Goal: Task Accomplishment & Management: Manage account settings

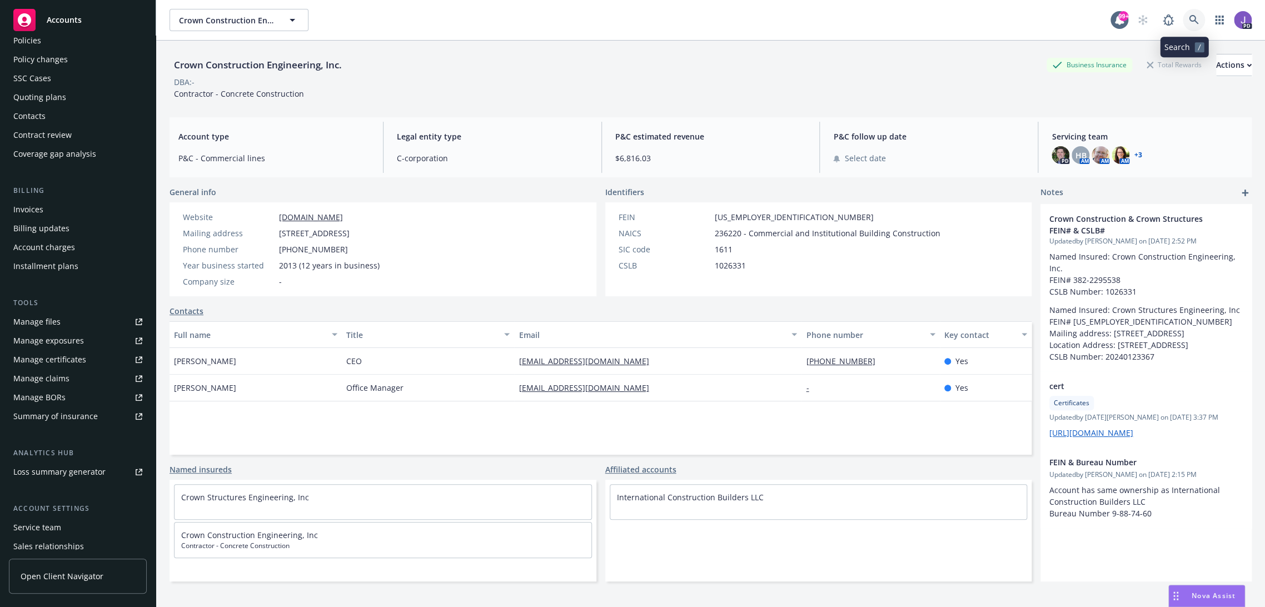
click at [1189, 19] on icon at bounding box center [1194, 20] width 10 height 10
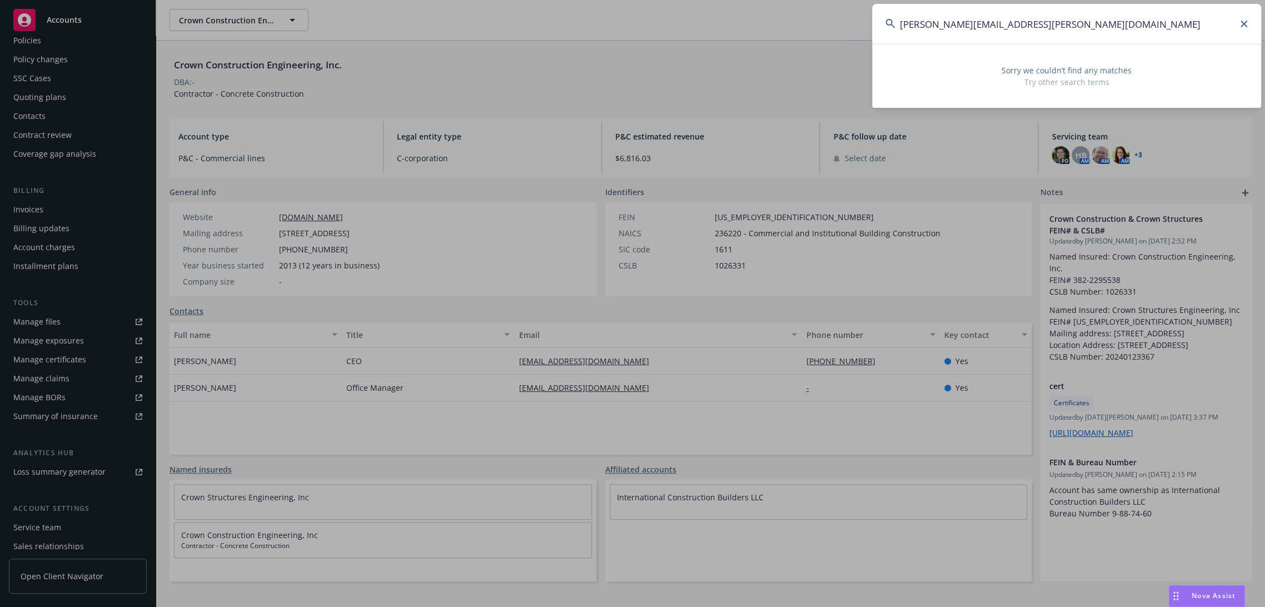
drag, startPoint x: 1072, startPoint y: 19, endPoint x: 774, endPoint y: 37, distance: 297.9
click at [774, 37] on div "gary.polsky@sandiegofamilycircle.com Sorry we couldn’t find any matches Try oth…" at bounding box center [632, 303] width 1265 height 607
click at [976, 23] on input "gary.polsky@sandiegofamilycircle.com" at bounding box center [1066, 24] width 389 height 40
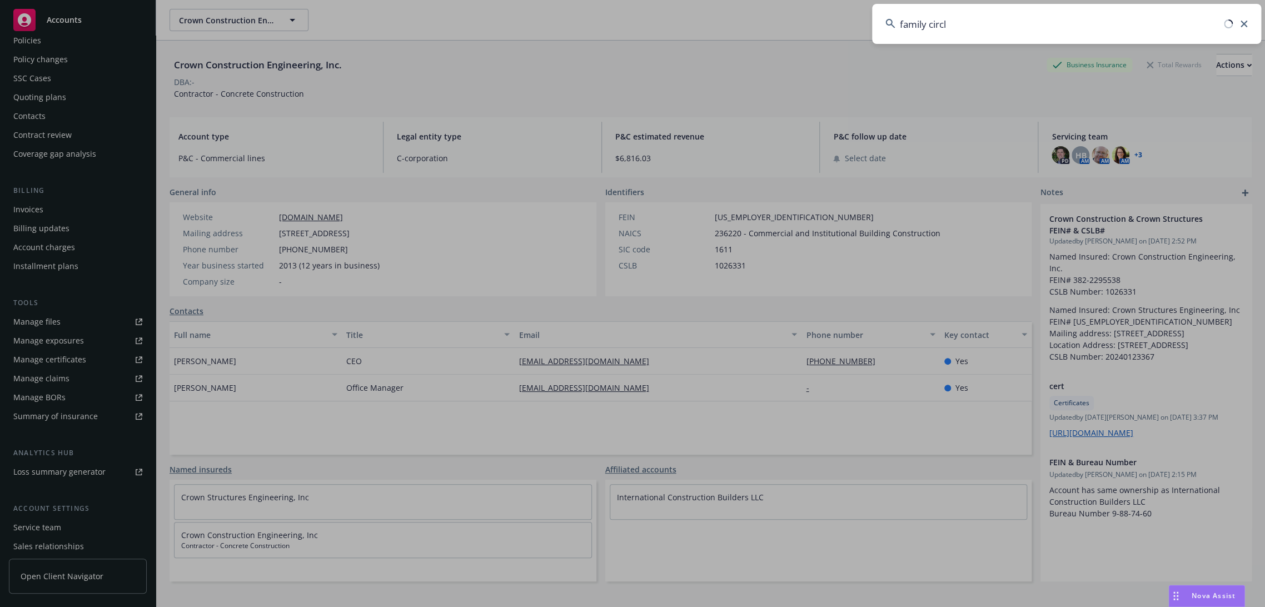
type input "family circle"
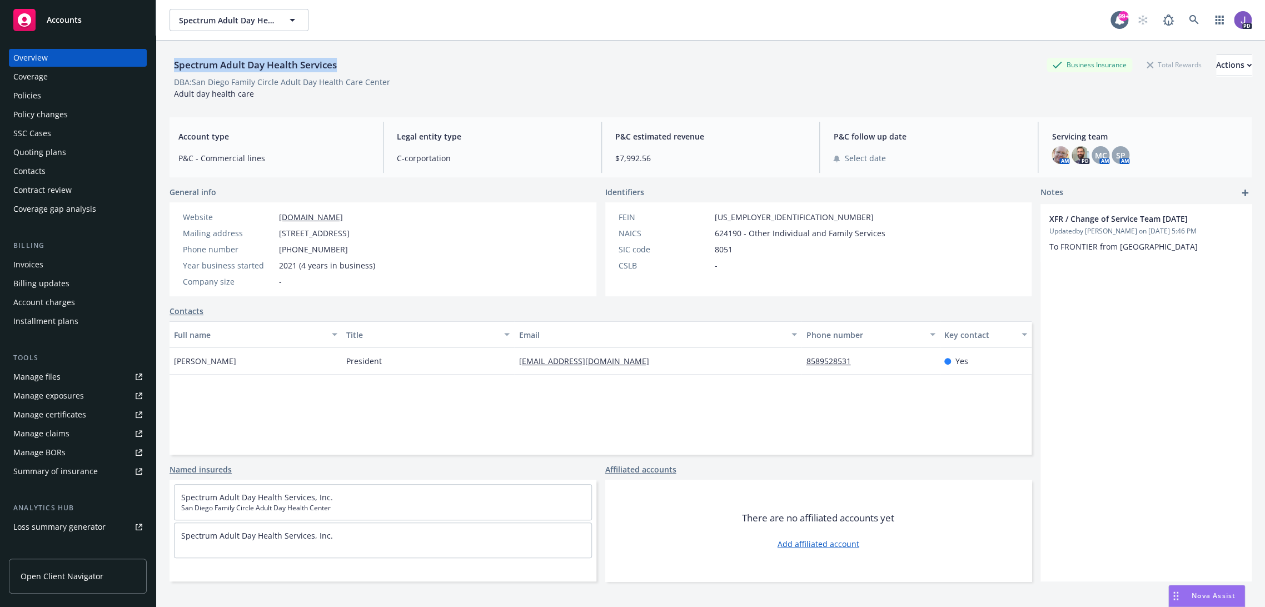
drag, startPoint x: 172, startPoint y: 62, endPoint x: 338, endPoint y: 70, distance: 166.4
click at [338, 70] on div "Spectrum Adult Day Health Services" at bounding box center [256, 65] width 172 height 14
copy div "Spectrum Adult Day Health Services"
click at [1189, 18] on icon at bounding box center [1194, 20] width 10 height 10
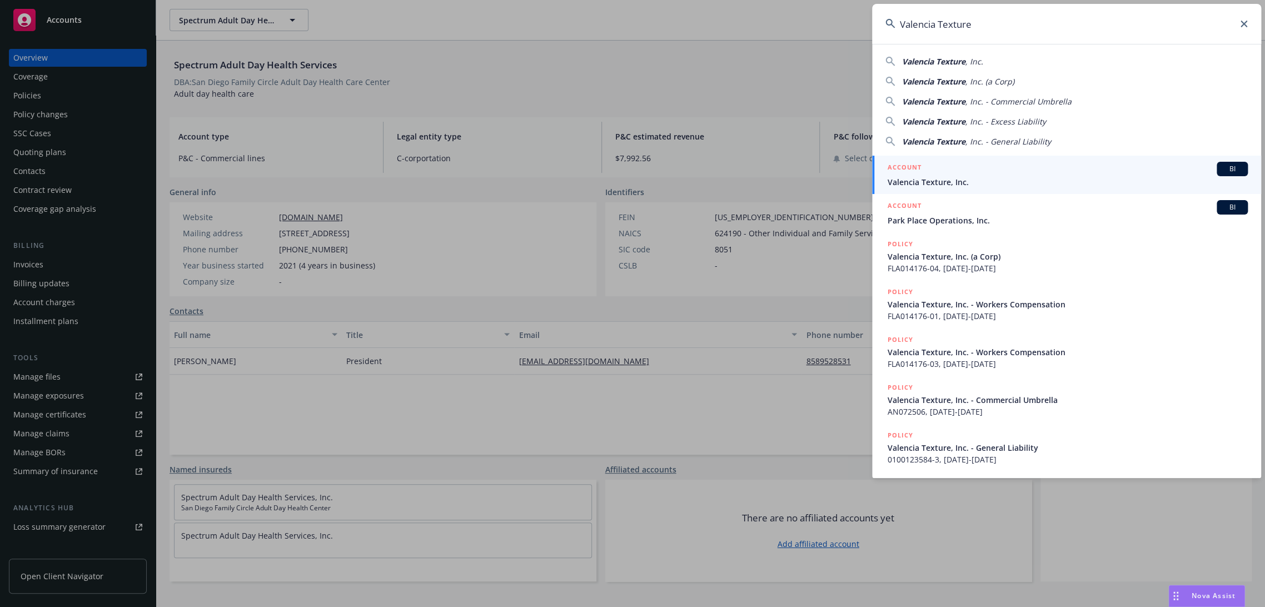
type input "Valencia Texture"
click at [940, 172] on div "ACCOUNT BI" at bounding box center [1068, 169] width 360 height 14
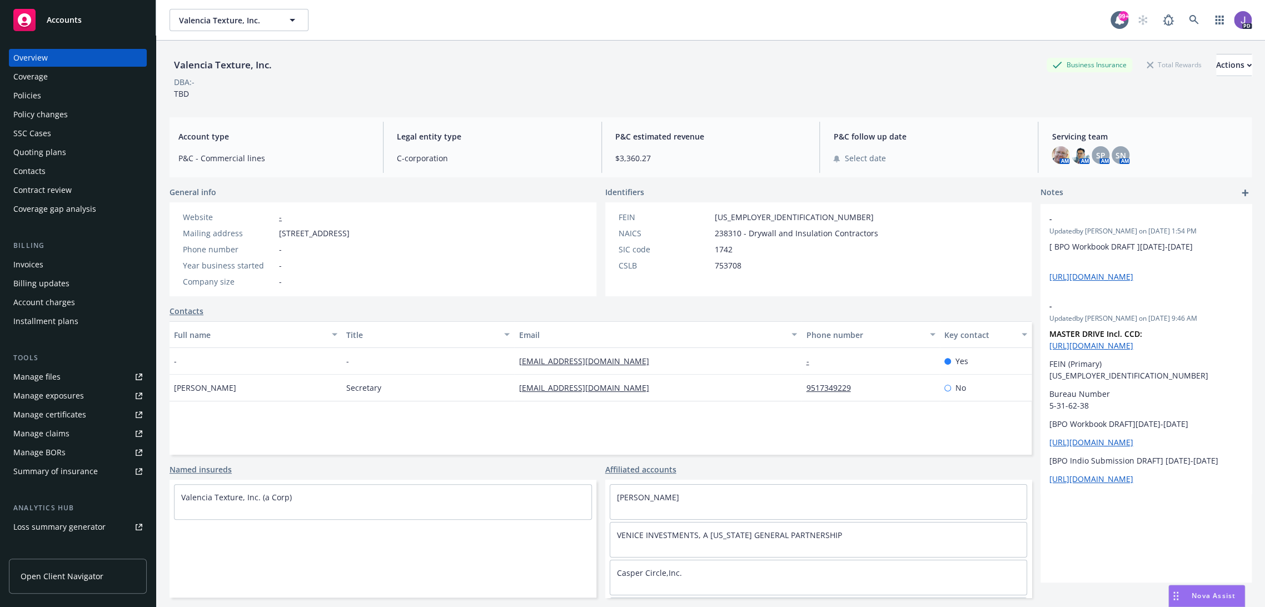
click at [51, 146] on div "Quoting plans" at bounding box center [39, 152] width 53 height 18
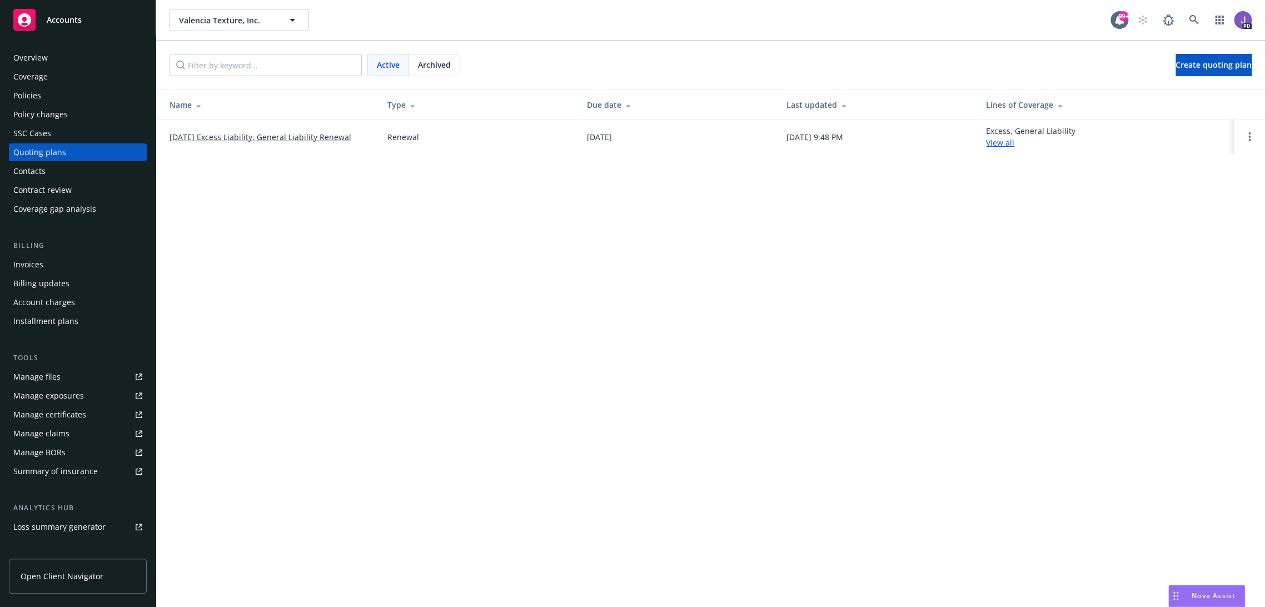
click at [29, 88] on div "Policies" at bounding box center [27, 96] width 28 height 18
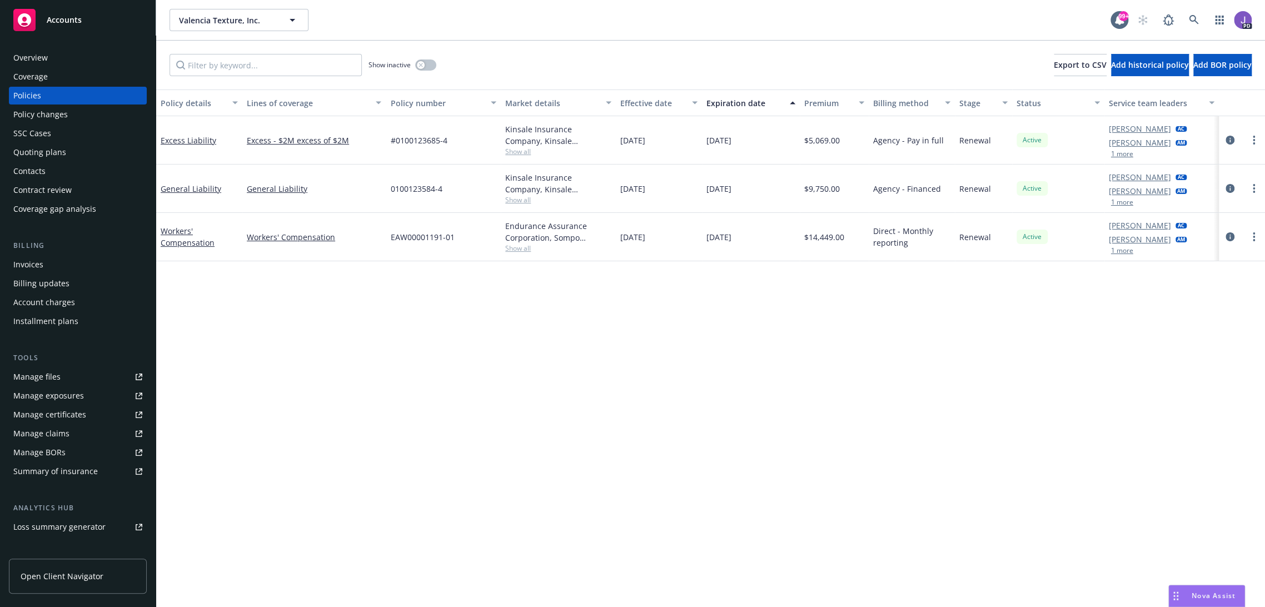
click at [48, 151] on div "Quoting plans" at bounding box center [39, 152] width 53 height 18
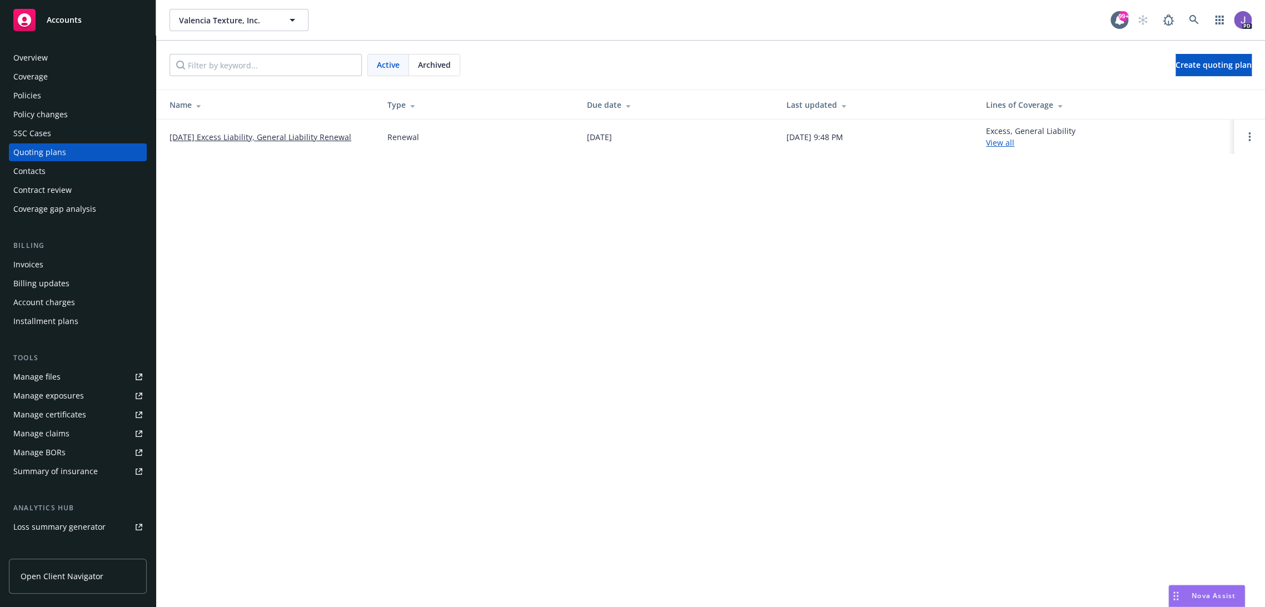
click at [237, 136] on link "[DATE] Excess Liability, General Liability Renewal" at bounding box center [261, 137] width 182 height 12
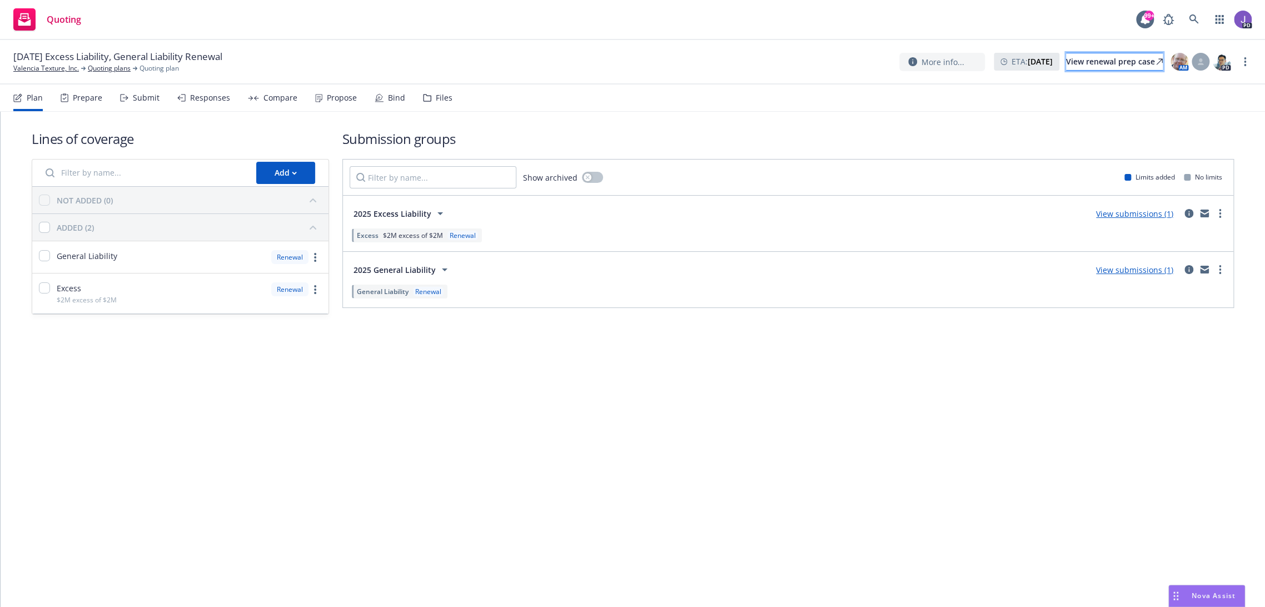
click at [1133, 58] on div "View renewal prep case" at bounding box center [1114, 61] width 97 height 17
click at [1196, 22] on icon at bounding box center [1194, 19] width 10 height 10
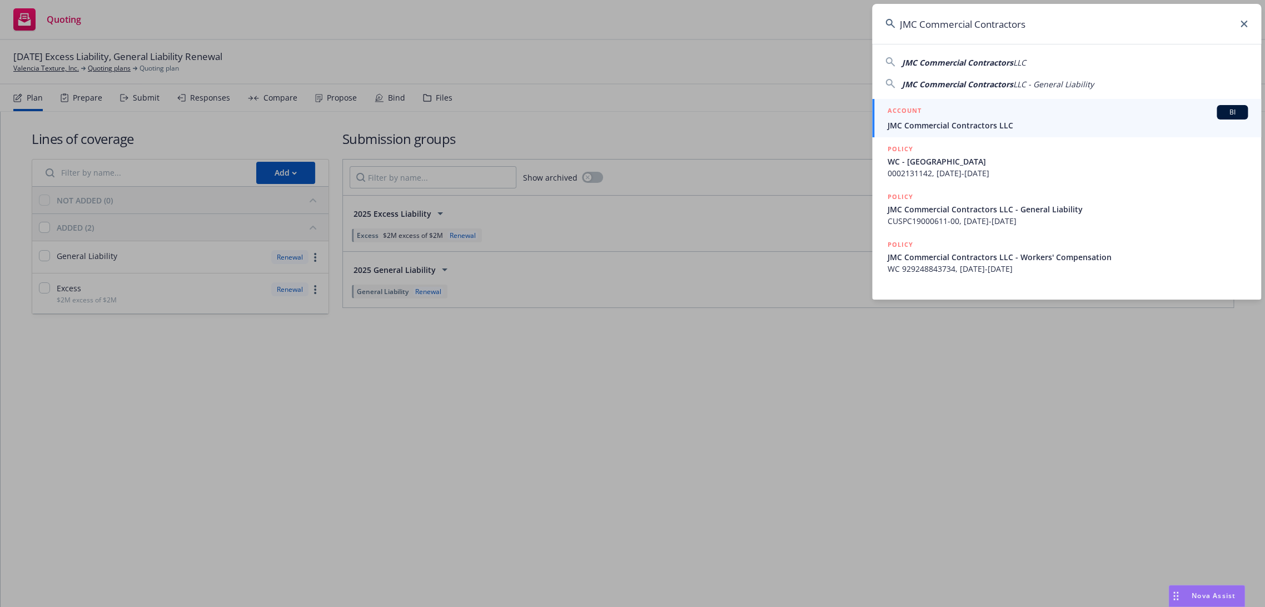
type input "JMC Commercial Contractors"
click at [963, 124] on span "JMC Commercial Contractors LLC" at bounding box center [1068, 126] width 360 height 12
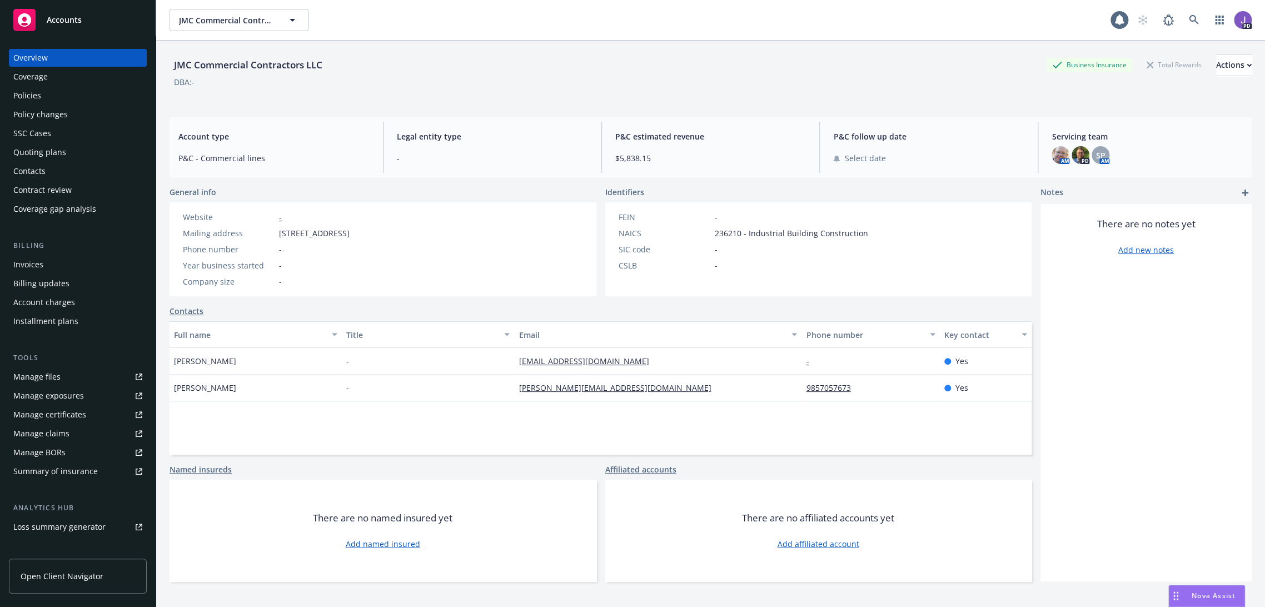
click at [62, 100] on div "Policies" at bounding box center [77, 96] width 129 height 18
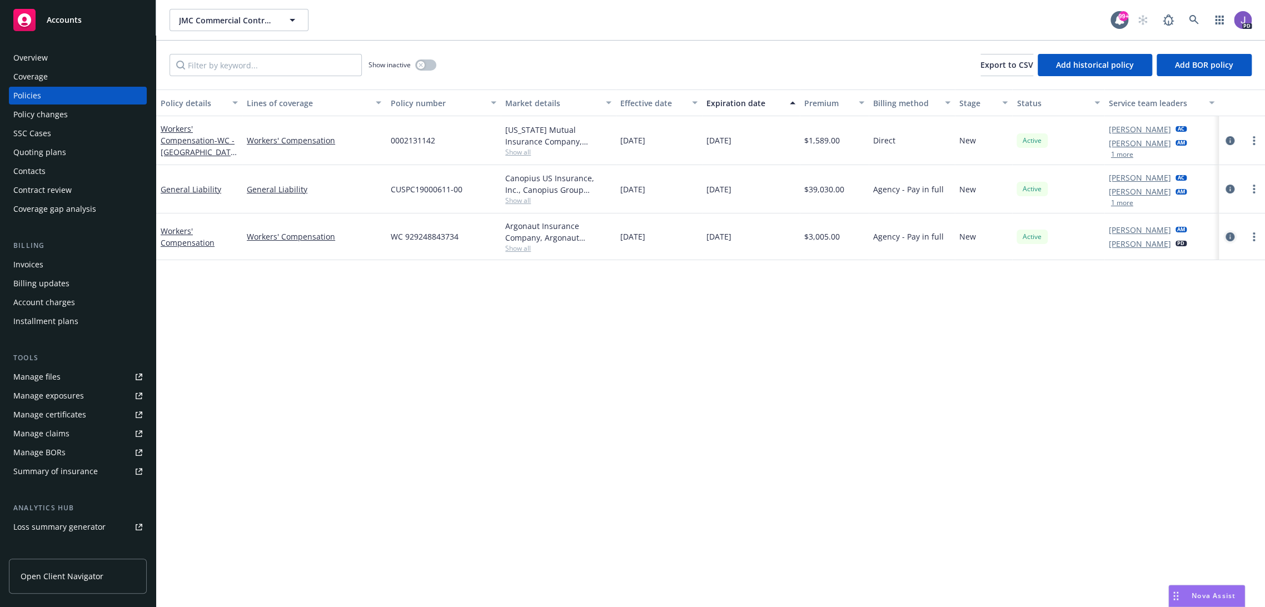
click at [1226, 237] on icon "circleInformation" at bounding box center [1230, 236] width 9 height 9
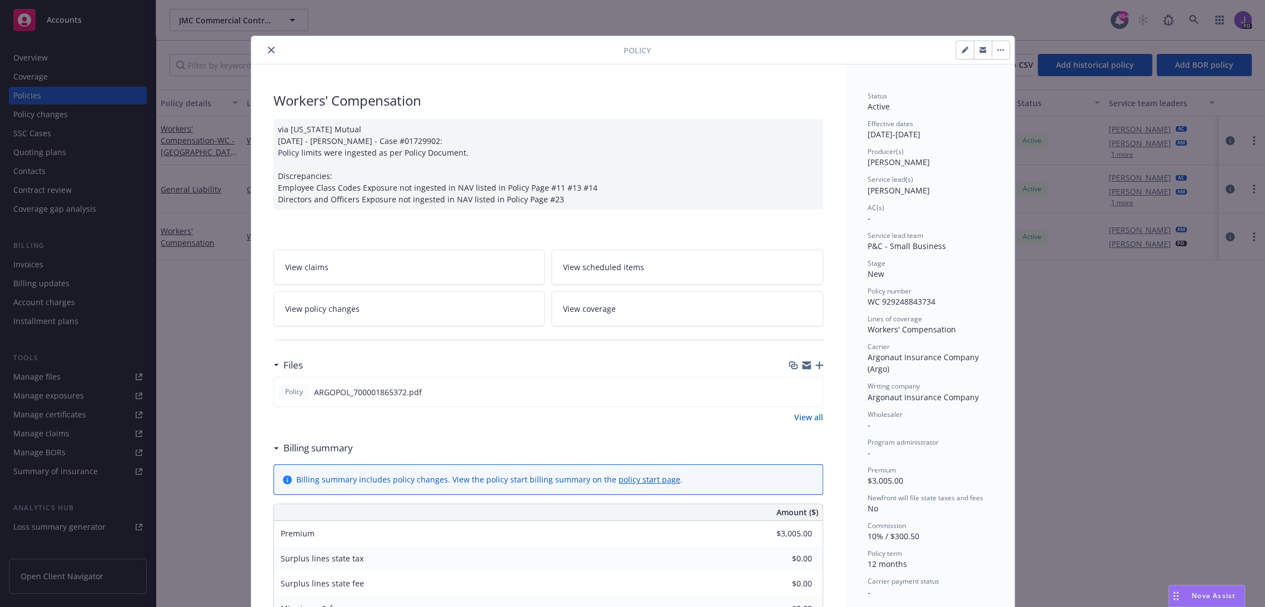
click at [963, 51] on button "button" at bounding box center [965, 50] width 18 height 18
select select "NEW"
select select "12"
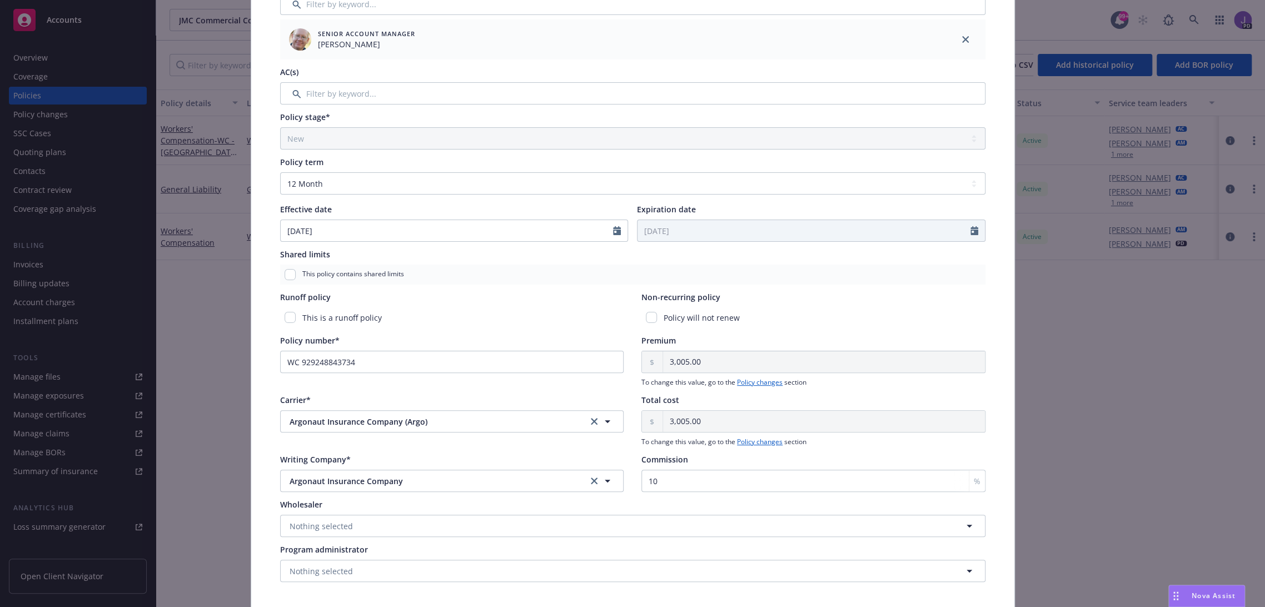
scroll to position [241, 0]
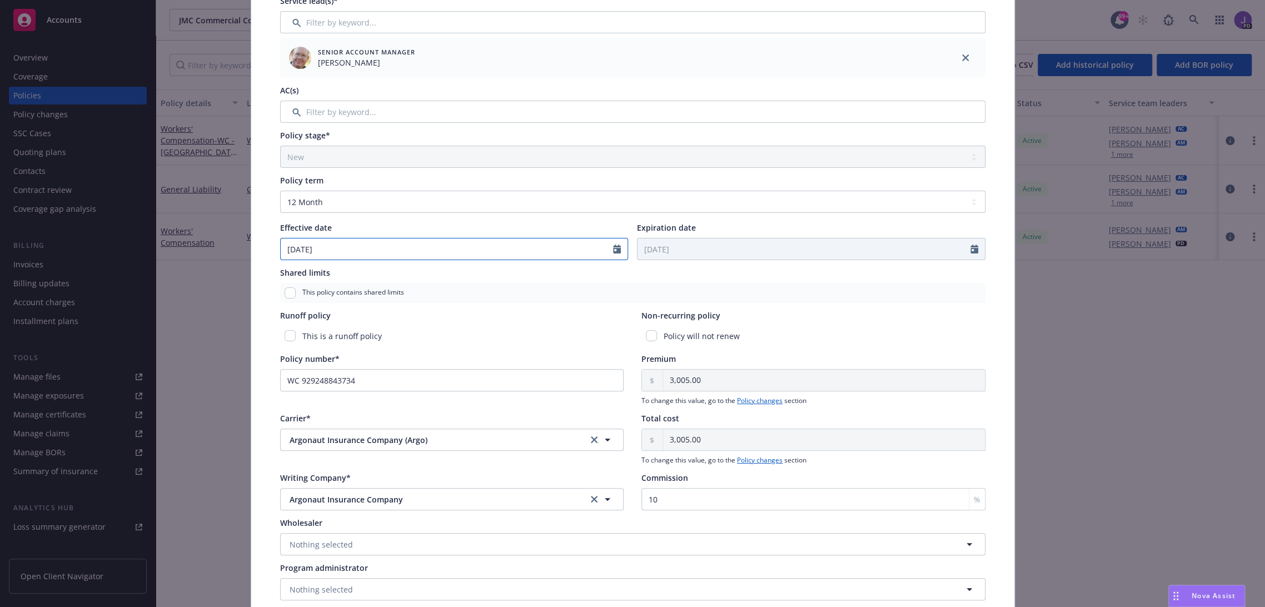
click at [613, 252] on icon "Calendar" at bounding box center [617, 249] width 8 height 9
click at [290, 275] on icon "button" at bounding box center [291, 275] width 3 height 7
select select "7"
click at [360, 379] on span "31" at bounding box center [366, 381] width 15 height 14
type input "07/31/2025"
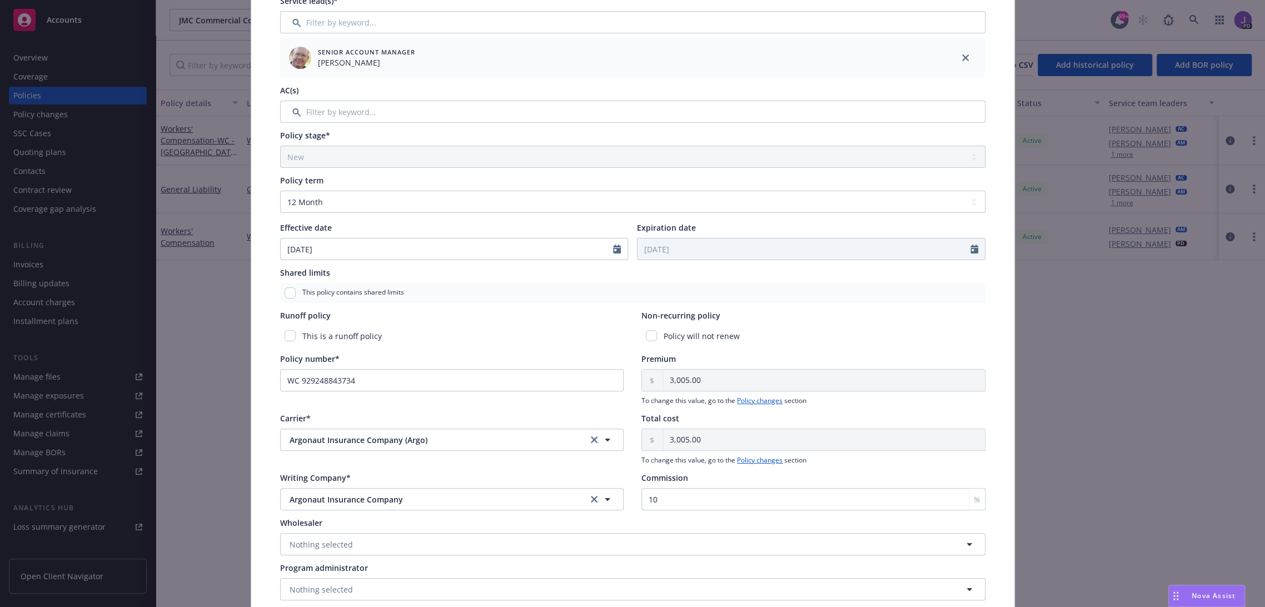
type input "07/31/2026"
click at [394, 201] on select "Select policy term 12 Month 6 Month 4 Month 3 Month 2 Month 1 Month 36 Month (3…" at bounding box center [633, 202] width 706 height 22
select select "other"
click at [280, 191] on select "Select policy term 12 Month 6 Month 4 Month 3 Month 2 Month 1 Month 36 Month (3…" at bounding box center [633, 202] width 706 height 22
click at [808, 251] on input "Expiration date" at bounding box center [804, 249] width 333 height 21
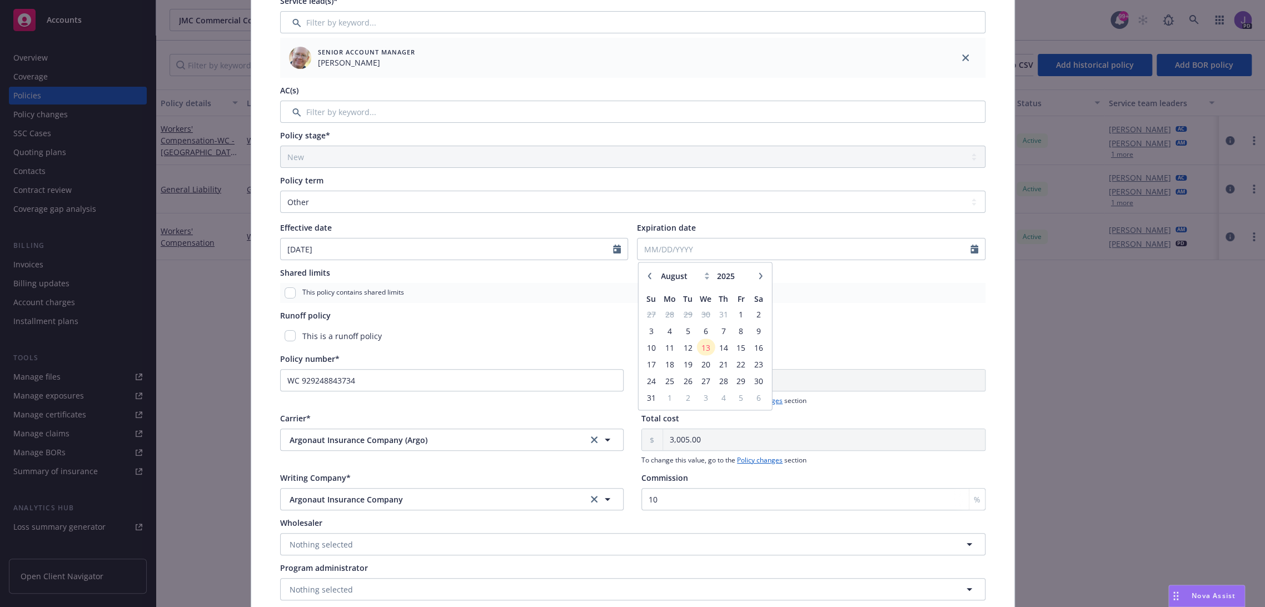
click at [648, 272] on icon "button" at bounding box center [649, 275] width 3 height 7
select select "7"
click at [702, 347] on span "16" at bounding box center [706, 347] width 16 height 14
click at [657, 249] on input "Expiration date" at bounding box center [804, 249] width 333 height 21
type input "07162025"
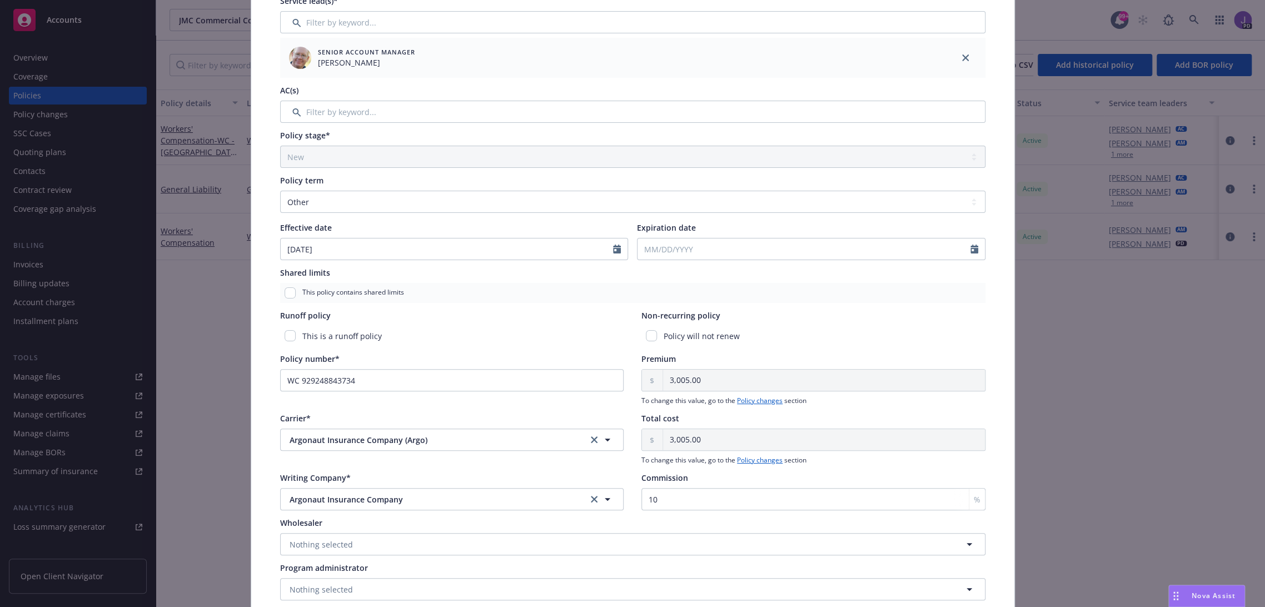
click at [811, 271] on div "Shared limits" at bounding box center [633, 273] width 706 height 12
click at [649, 252] on input "Expiration date" at bounding box center [804, 249] width 333 height 21
select select "8"
type input "07162026"
click at [758, 275] on icon "button" at bounding box center [760, 275] width 7 height 7
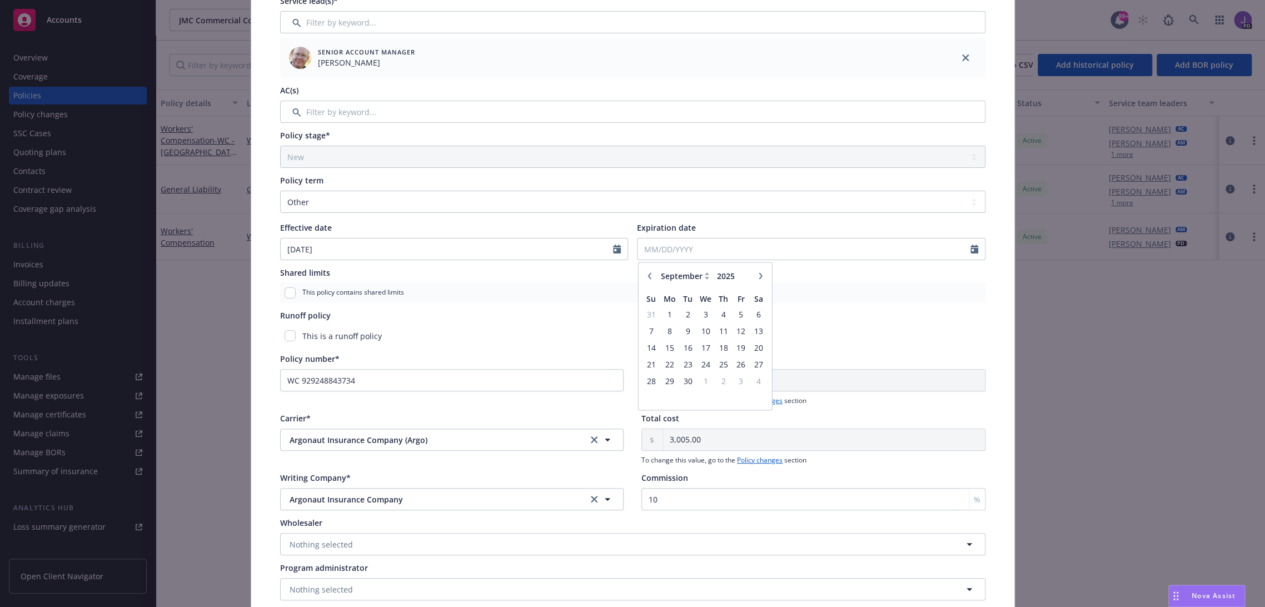
click at [758, 275] on icon "button" at bounding box center [760, 275] width 7 height 7
select select "1"
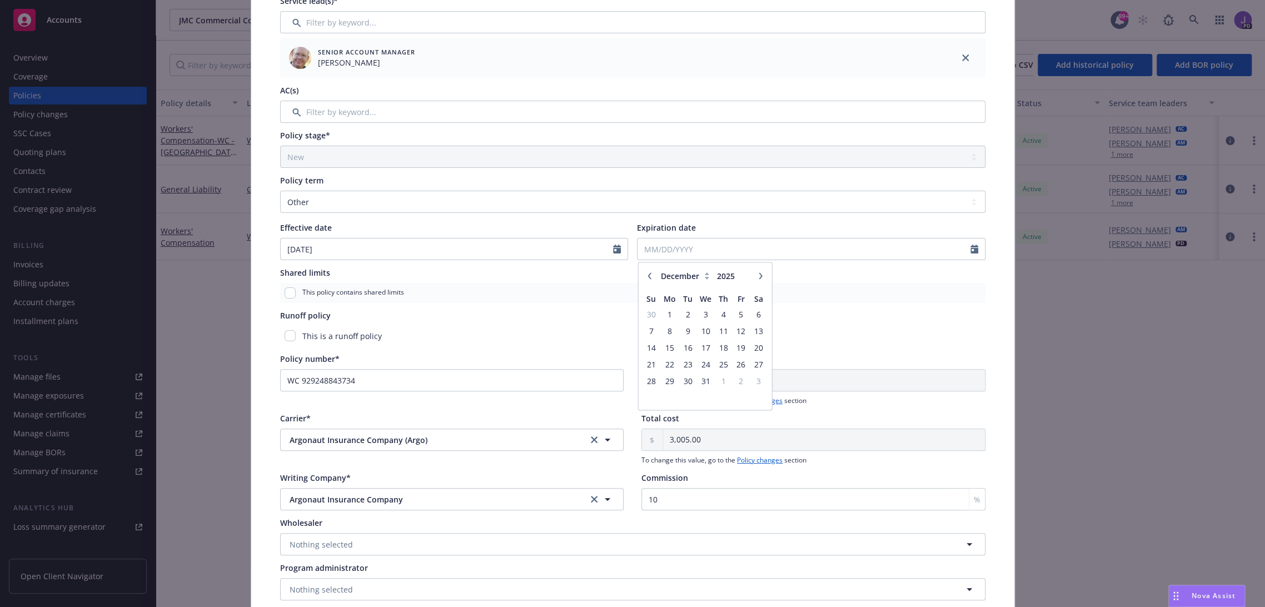
type input "2026"
click at [758, 275] on icon "button" at bounding box center [760, 275] width 7 height 7
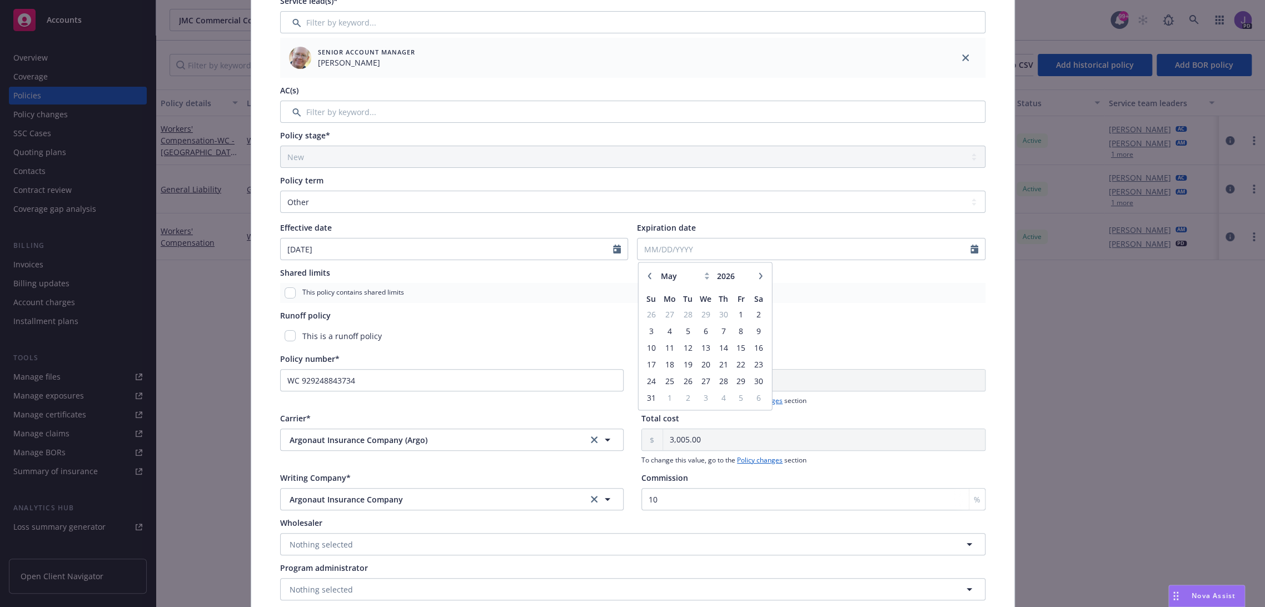
click at [758, 275] on icon "button" at bounding box center [760, 275] width 7 height 7
click at [648, 276] on icon "button" at bounding box center [649, 275] width 3 height 7
select select "7"
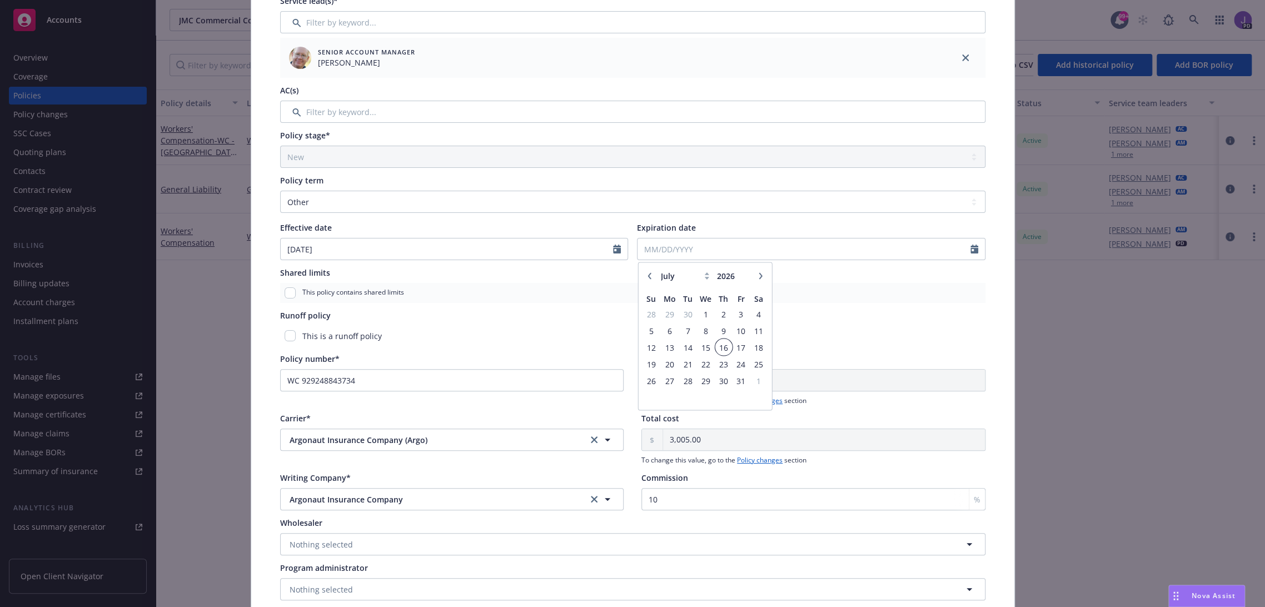
click at [719, 346] on span "16" at bounding box center [723, 347] width 15 height 14
type input "07/16/2026"
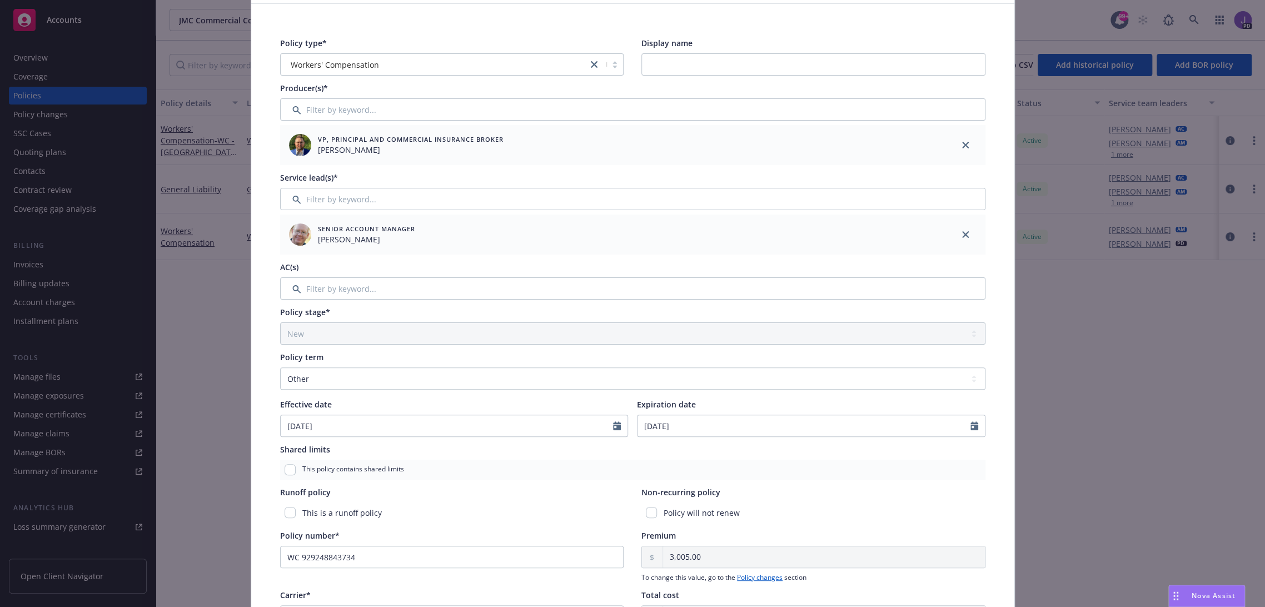
scroll to position [0, 0]
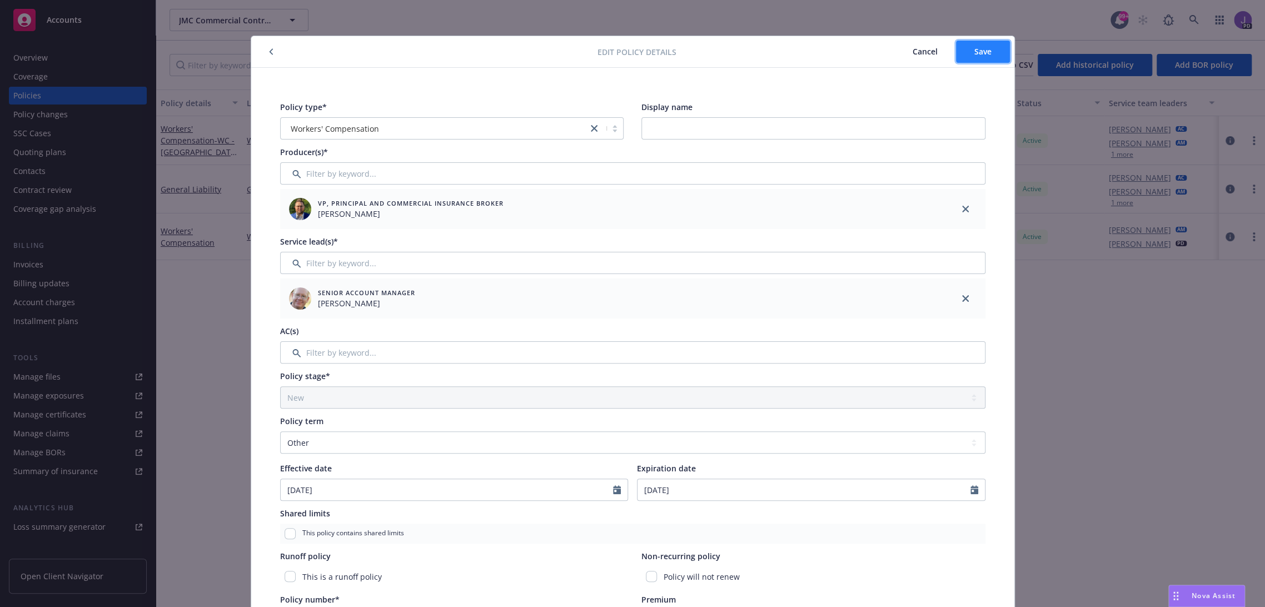
click at [962, 58] on button "Save" at bounding box center [983, 52] width 54 height 22
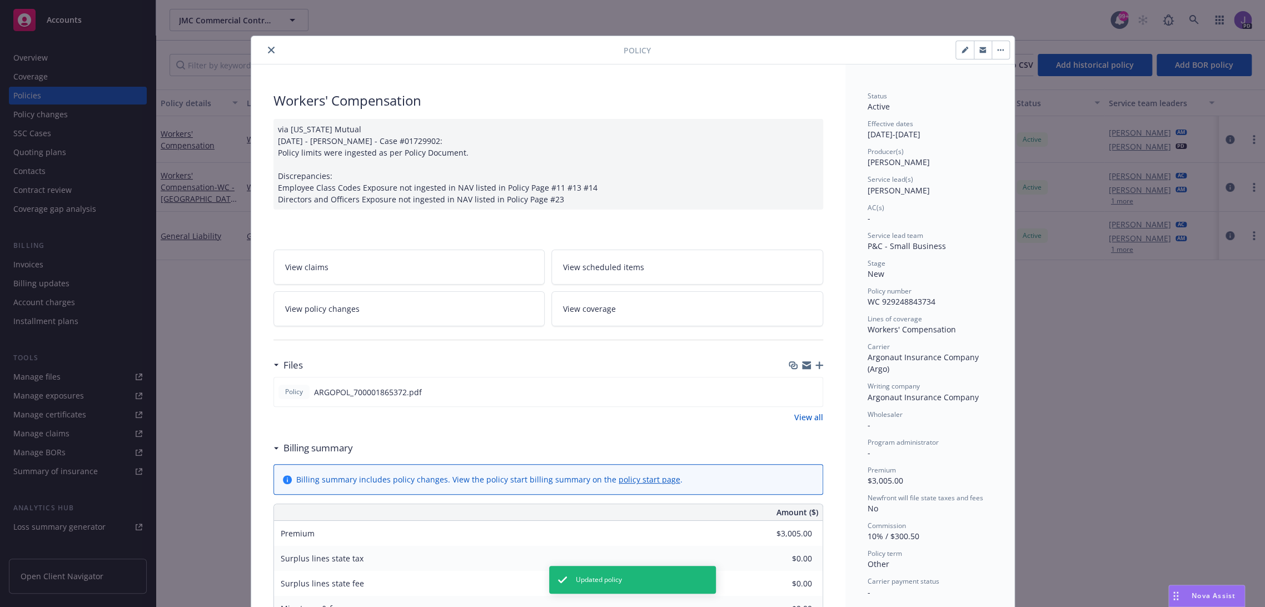
click at [268, 52] on icon "close" at bounding box center [271, 50] width 7 height 7
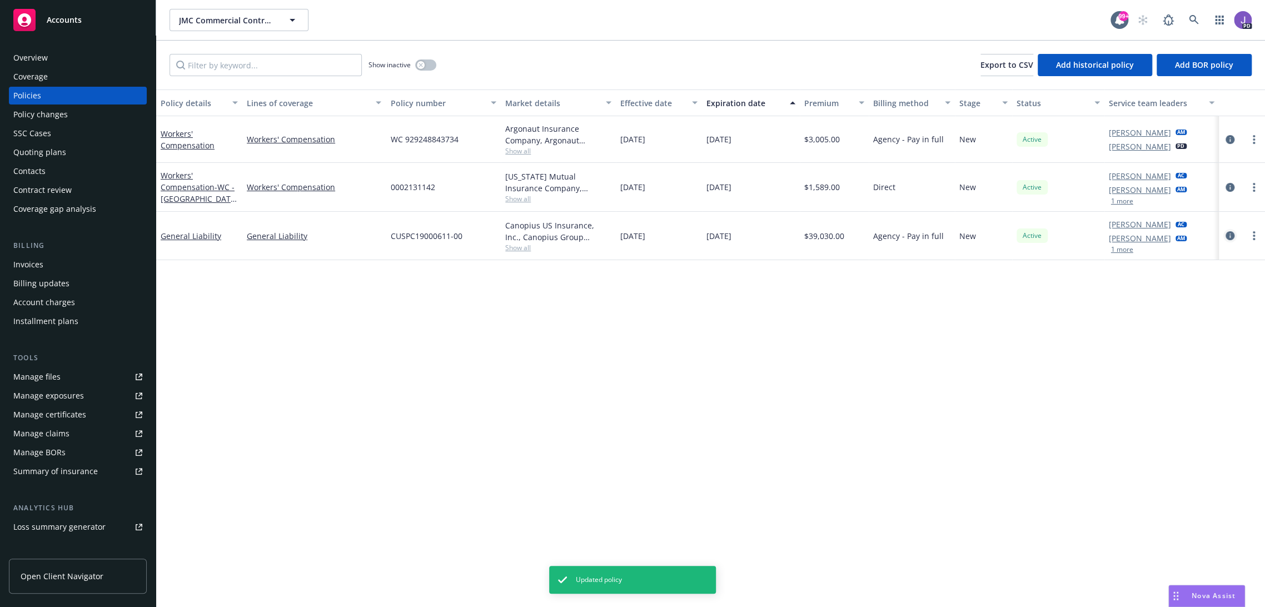
click at [1226, 234] on icon "circleInformation" at bounding box center [1230, 235] width 9 height 9
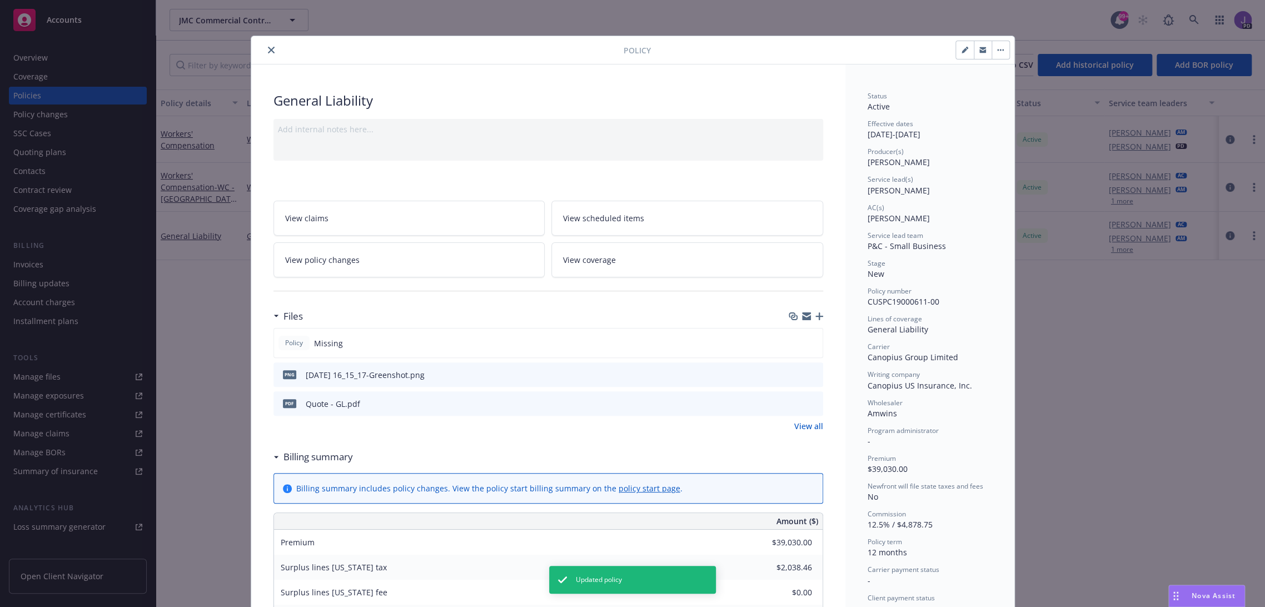
click at [268, 48] on icon "close" at bounding box center [271, 50] width 7 height 7
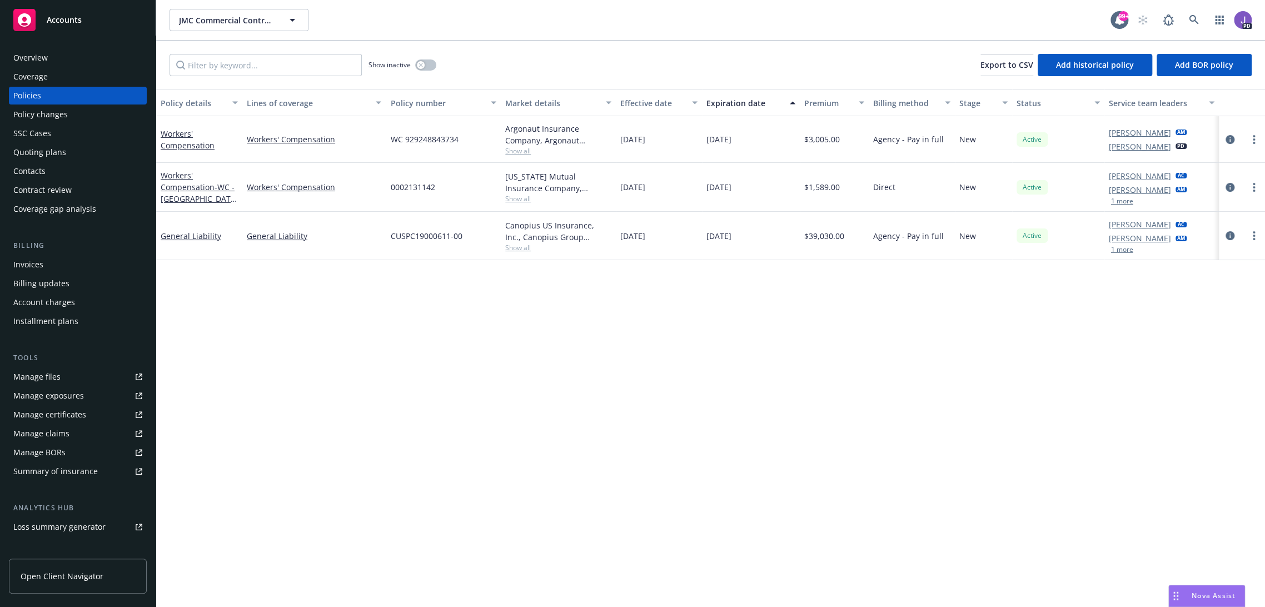
click at [544, 504] on div "Policy details Lines of coverage Policy number Market details Effective date Ex…" at bounding box center [710, 349] width 1109 height 518
click at [1183, 15] on link at bounding box center [1194, 20] width 22 height 22
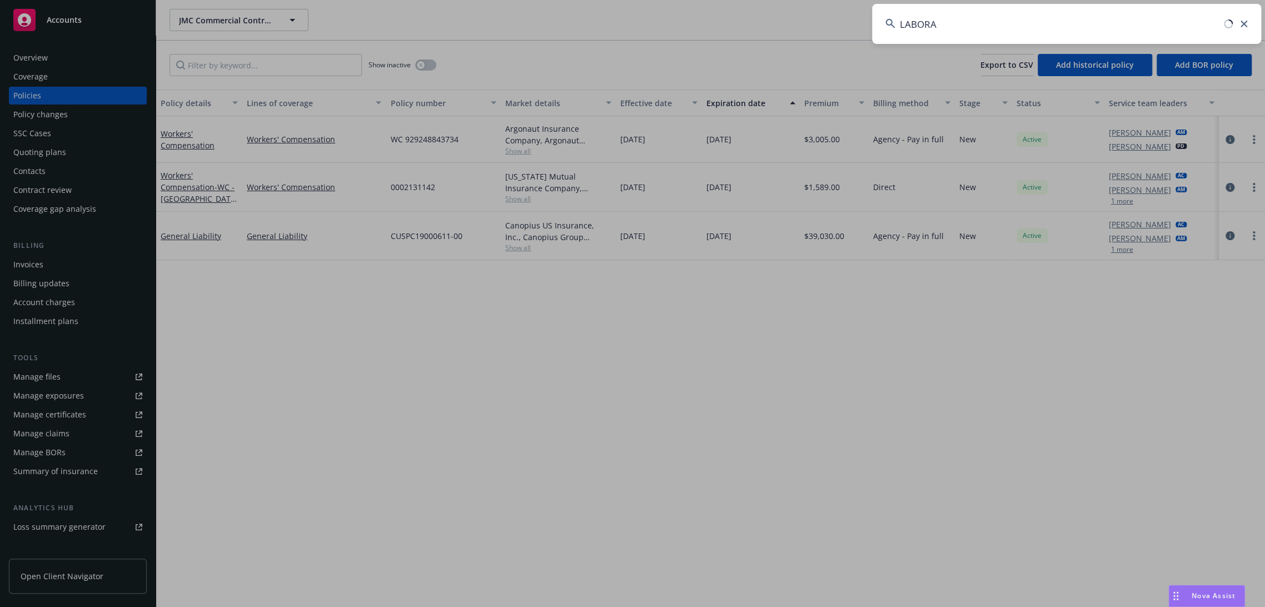
type input "LABORAT"
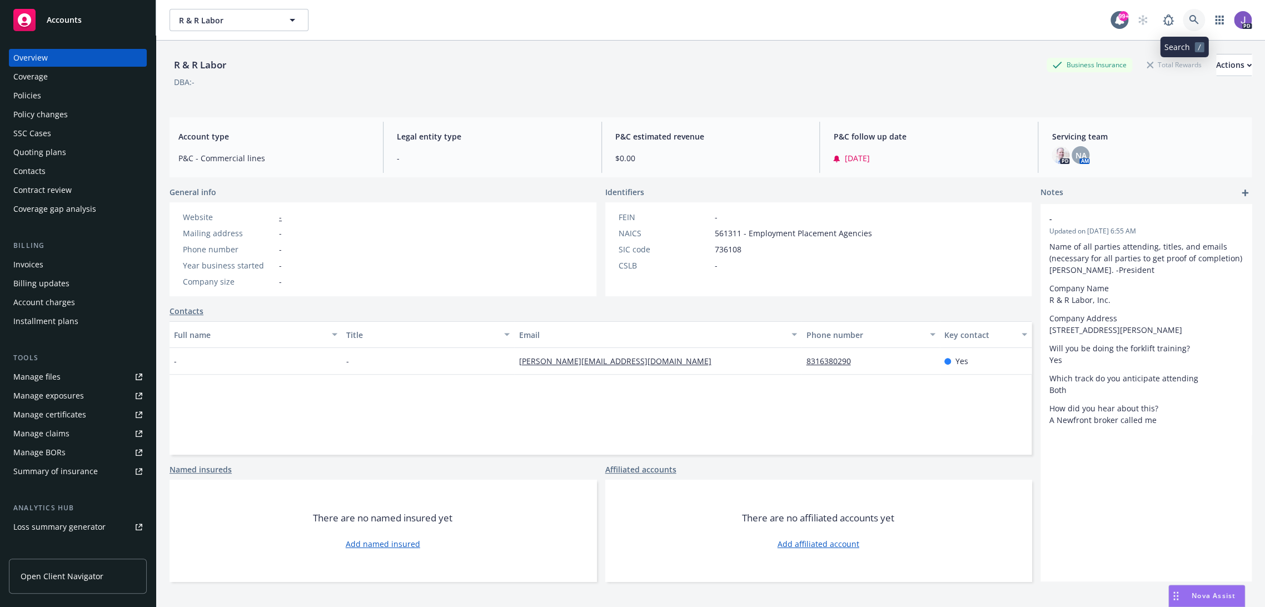
click at [1189, 23] on icon at bounding box center [1194, 20] width 10 height 10
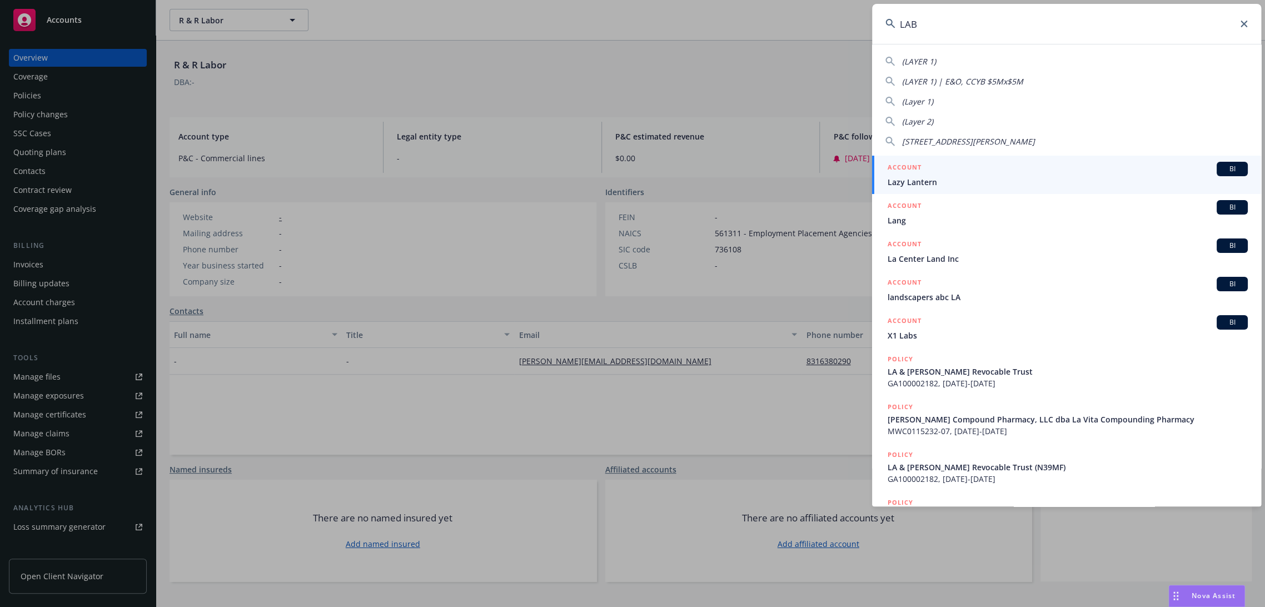
type input "LABR"
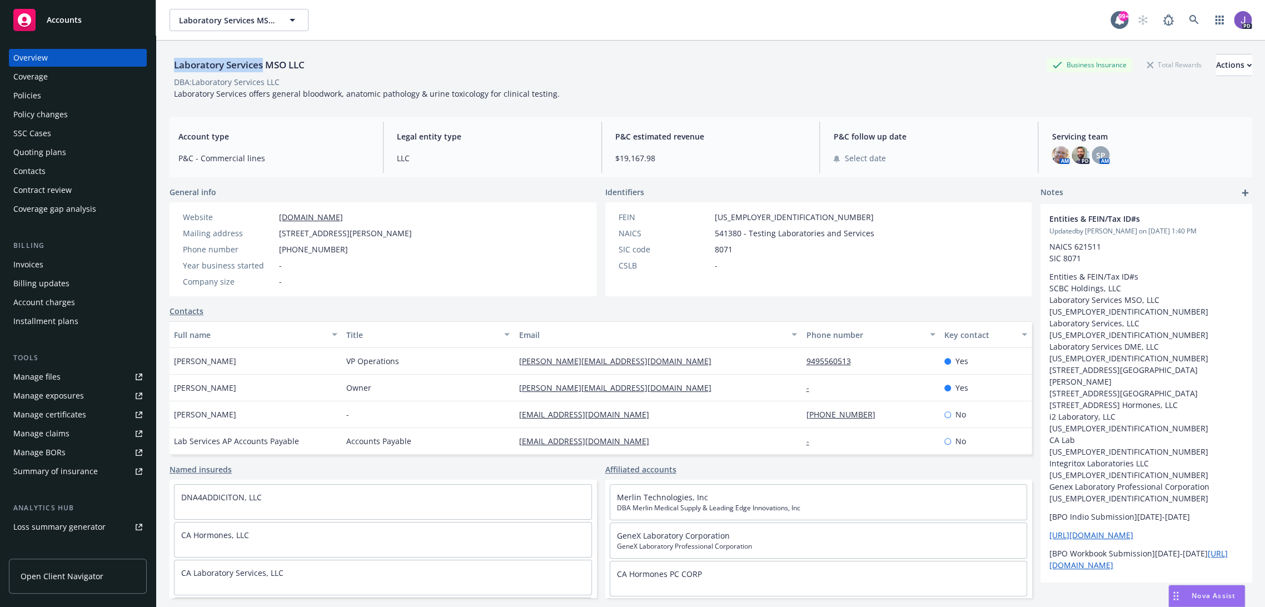
drag, startPoint x: 176, startPoint y: 64, endPoint x: 264, endPoint y: 63, distance: 87.8
click at [264, 63] on div "Laboratory Services MSO LLC" at bounding box center [240, 65] width 140 height 14
copy div "Laboratory Services"
